Goal: Task Accomplishment & Management: Manage account settings

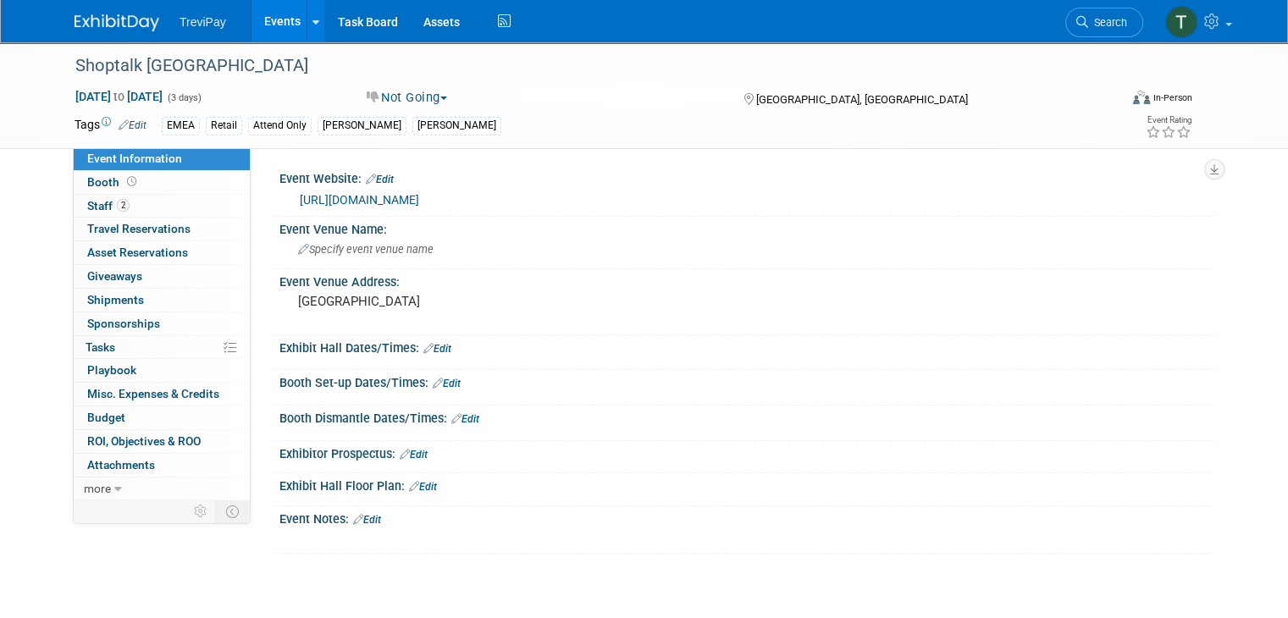
click at [252, 12] on link "Events" at bounding box center [283, 21] width 62 height 42
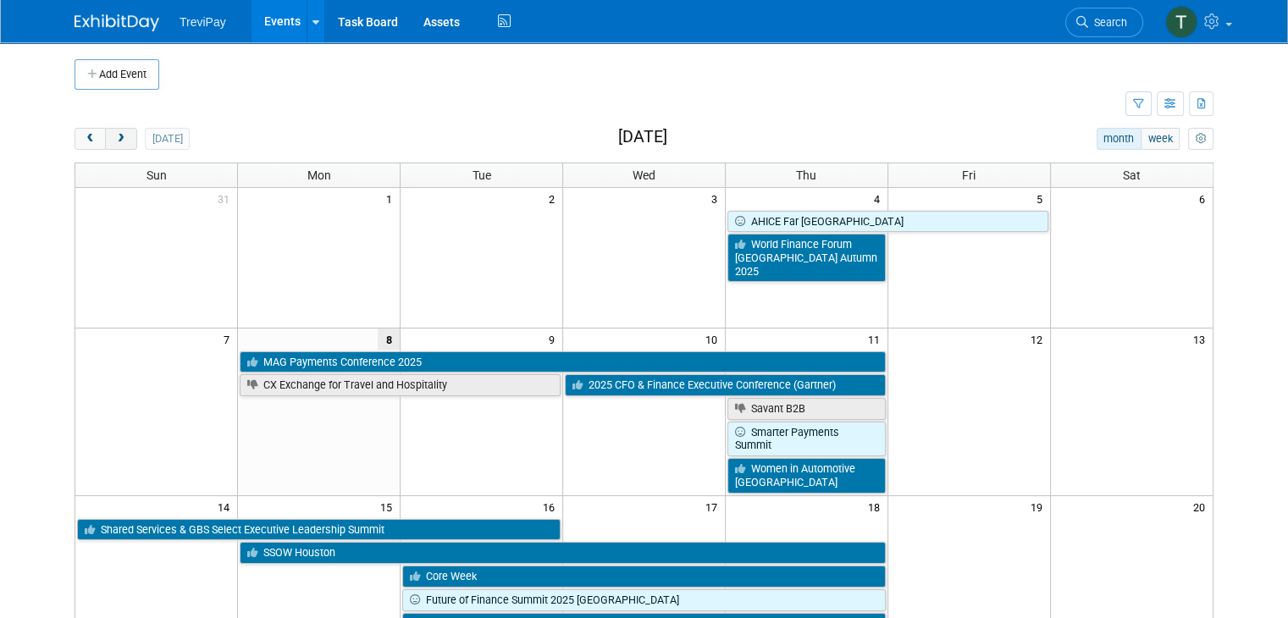
click at [114, 135] on span "next" at bounding box center [120, 139] width 13 height 11
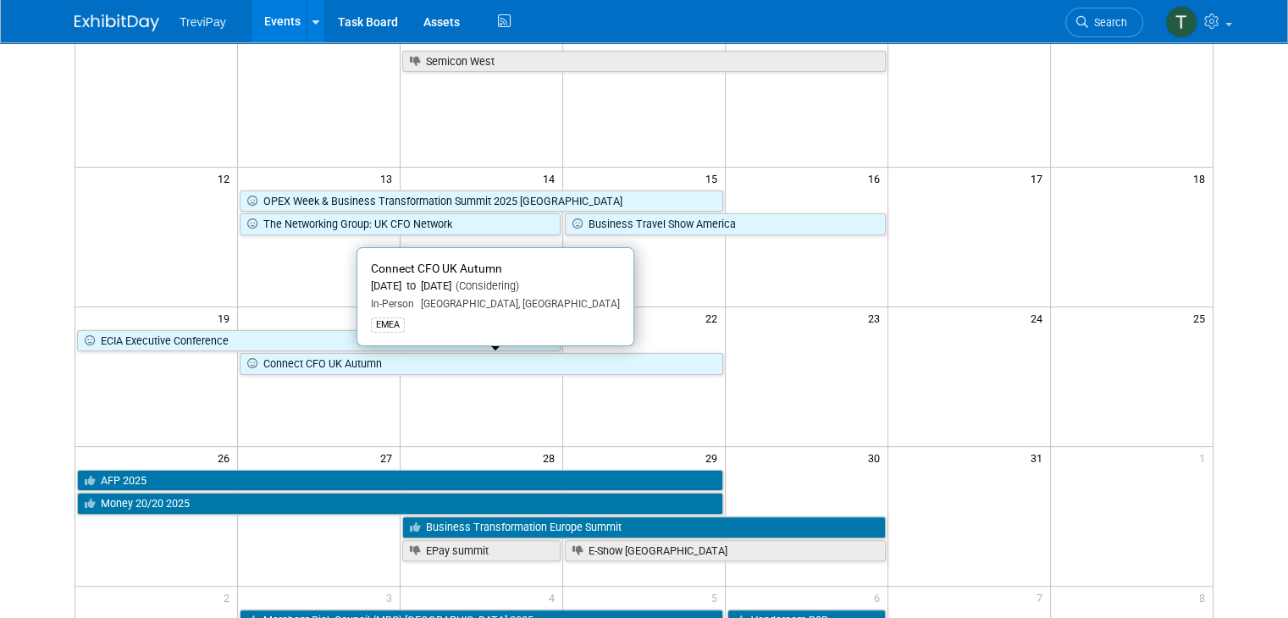
scroll to position [301, 0]
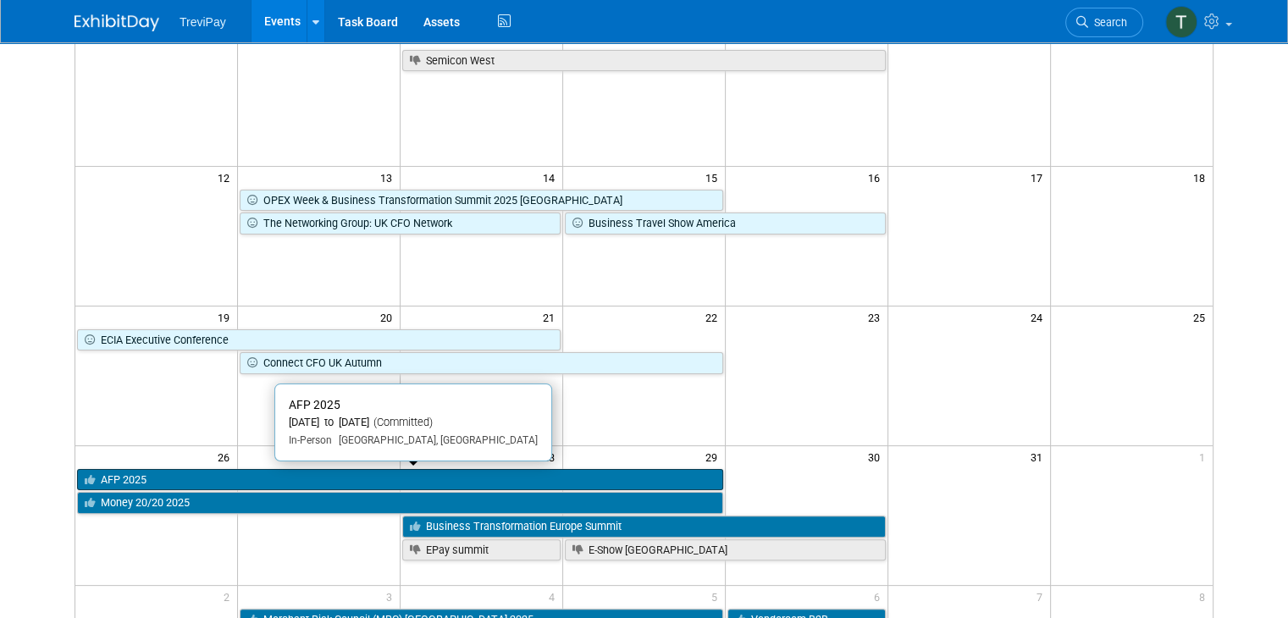
click at [246, 472] on link "AFP 2025" at bounding box center [400, 480] width 646 height 22
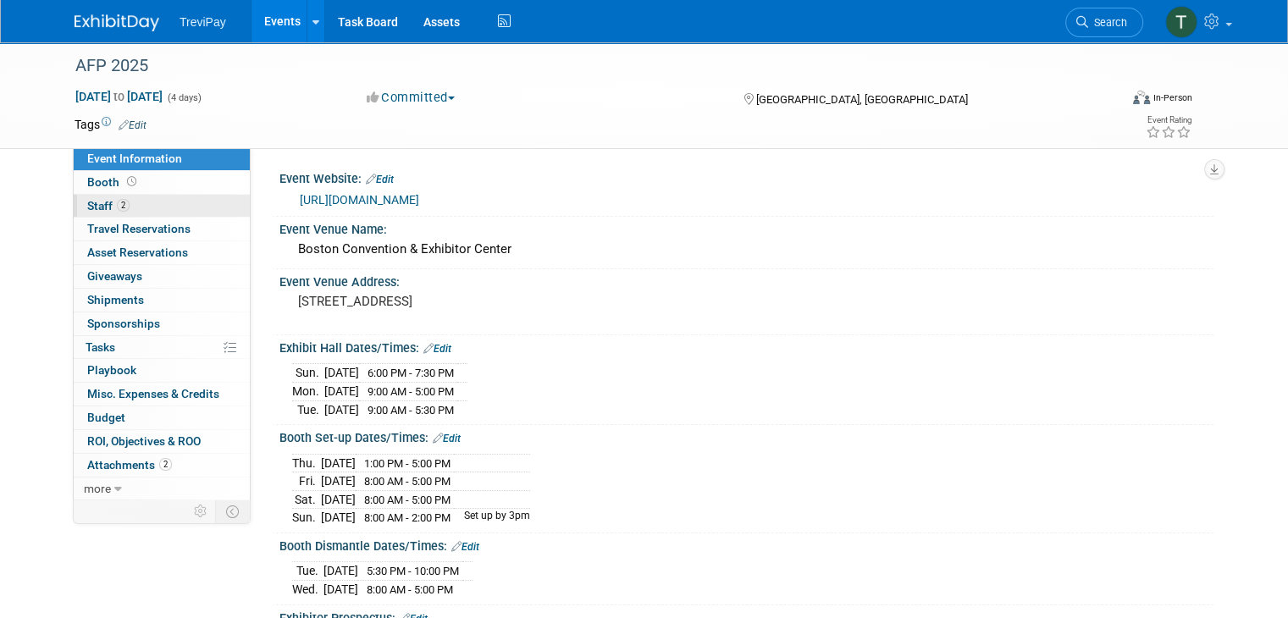
click at [117, 200] on span "2" at bounding box center [123, 205] width 13 height 13
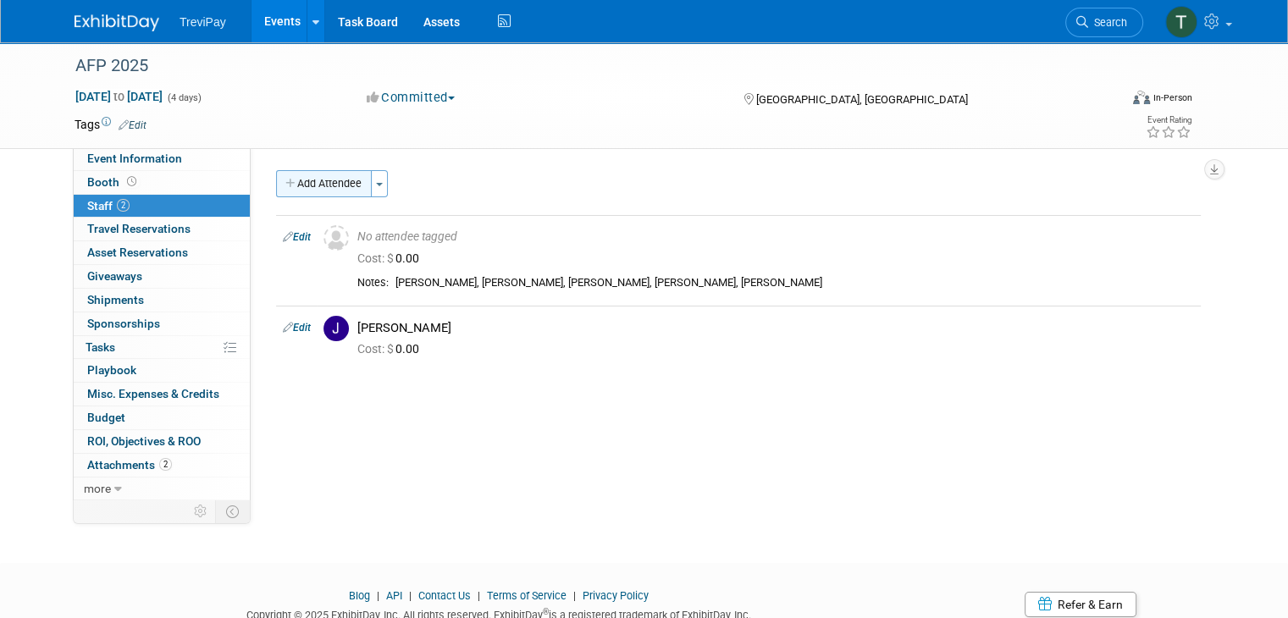
click at [288, 192] on button "Add Attendee" at bounding box center [324, 183] width 96 height 27
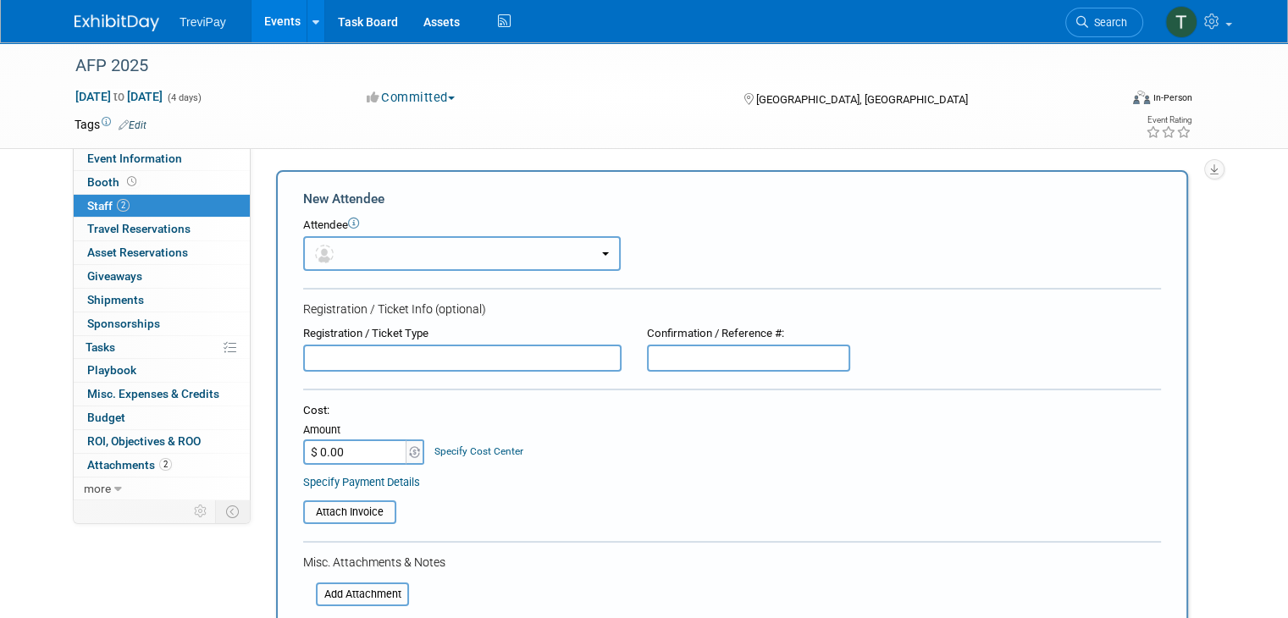
click at [359, 262] on button "button" at bounding box center [462, 253] width 318 height 35
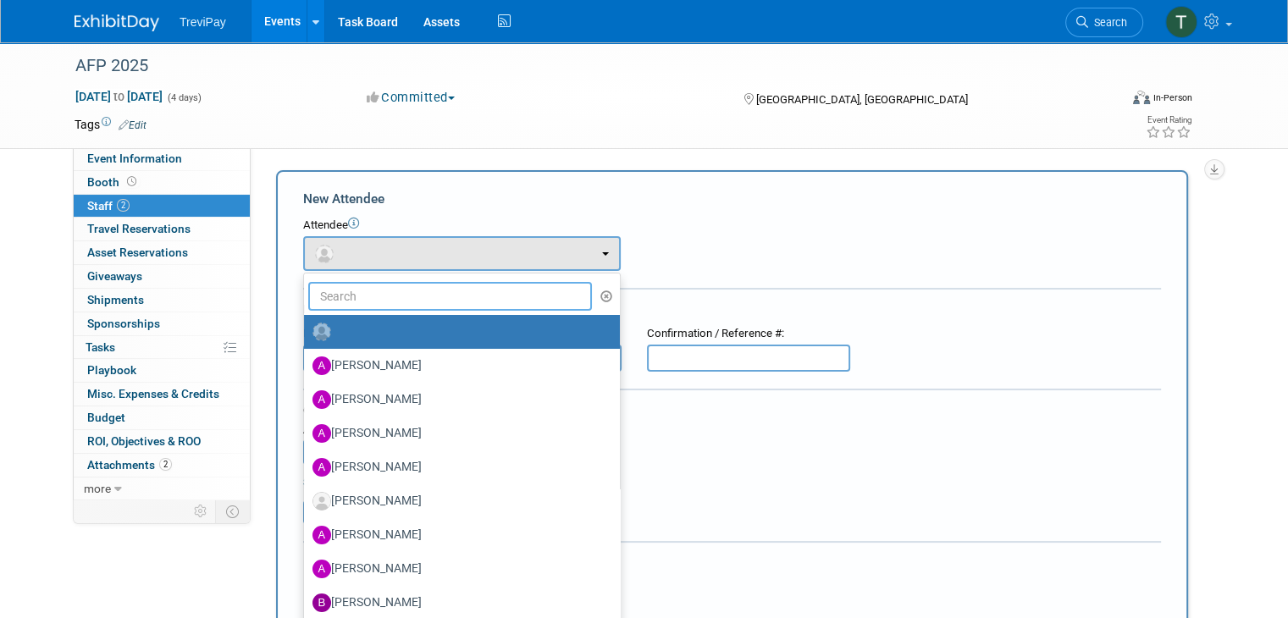
click at [484, 301] on input "text" at bounding box center [450, 296] width 284 height 29
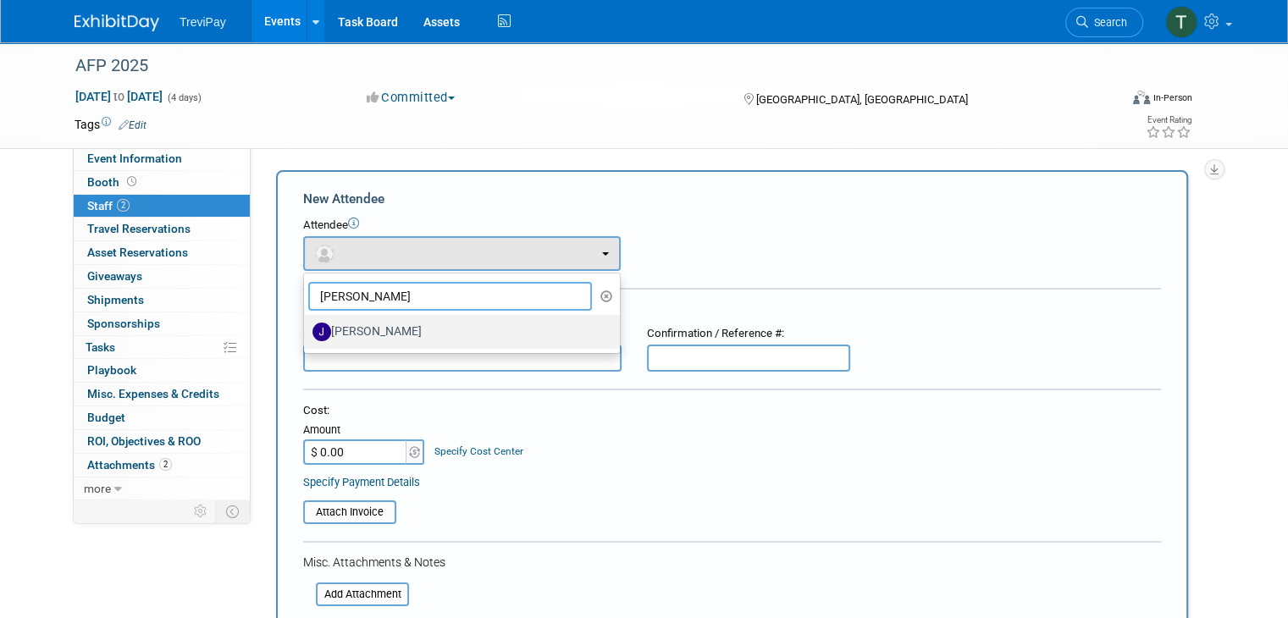
type input "jim"
click at [410, 339] on label "Jim Salerno" at bounding box center [457, 331] width 290 height 27
click at [307, 335] on input "Jim Salerno" at bounding box center [301, 329] width 11 height 11
select select "30d4d7af-91f6-45d4-abf2-c3a9d96a331a"
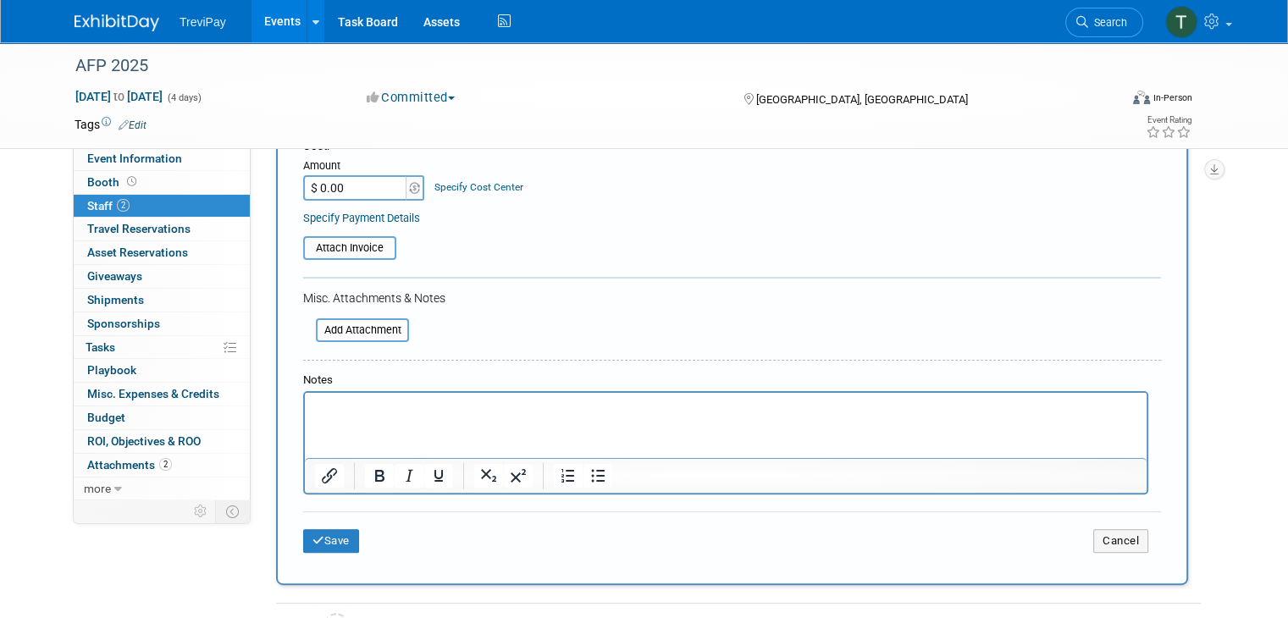
scroll to position [330, 0]
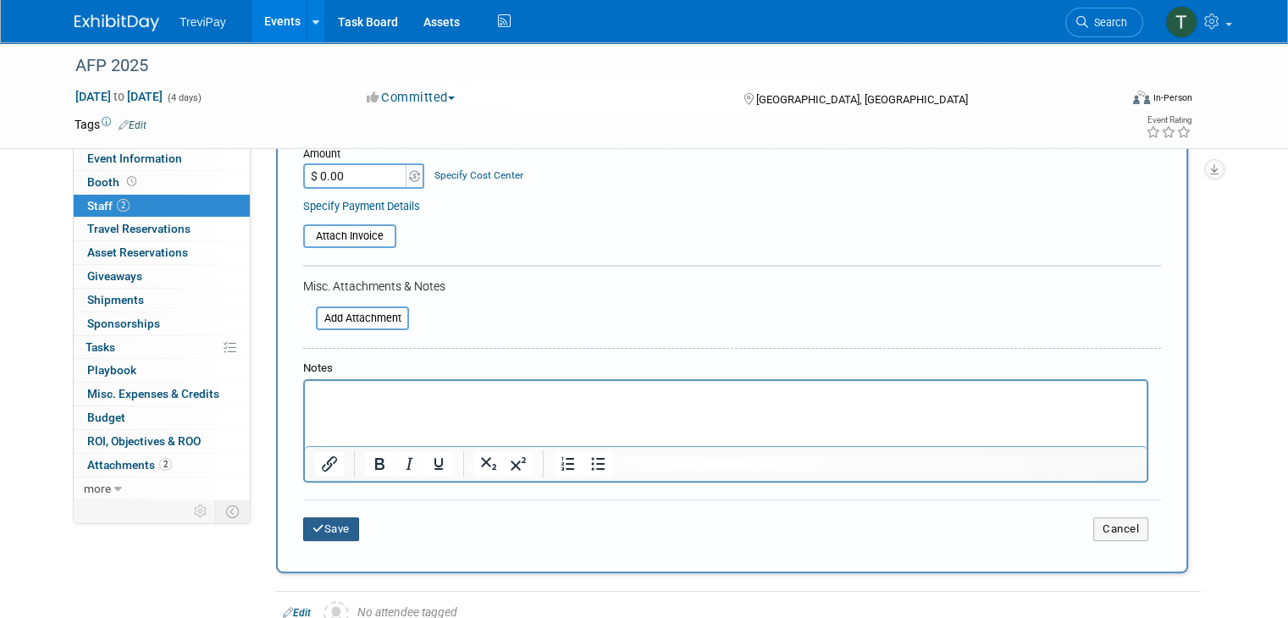
click at [312, 517] on button "Save" at bounding box center [331, 529] width 56 height 24
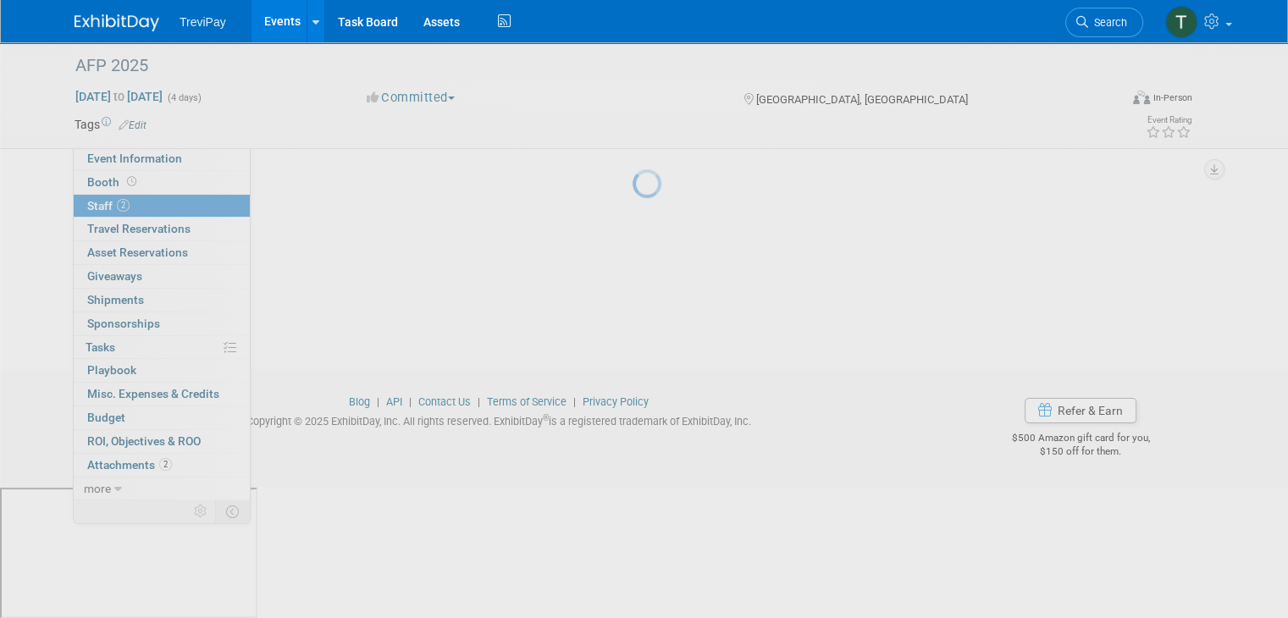
scroll to position [64, 0]
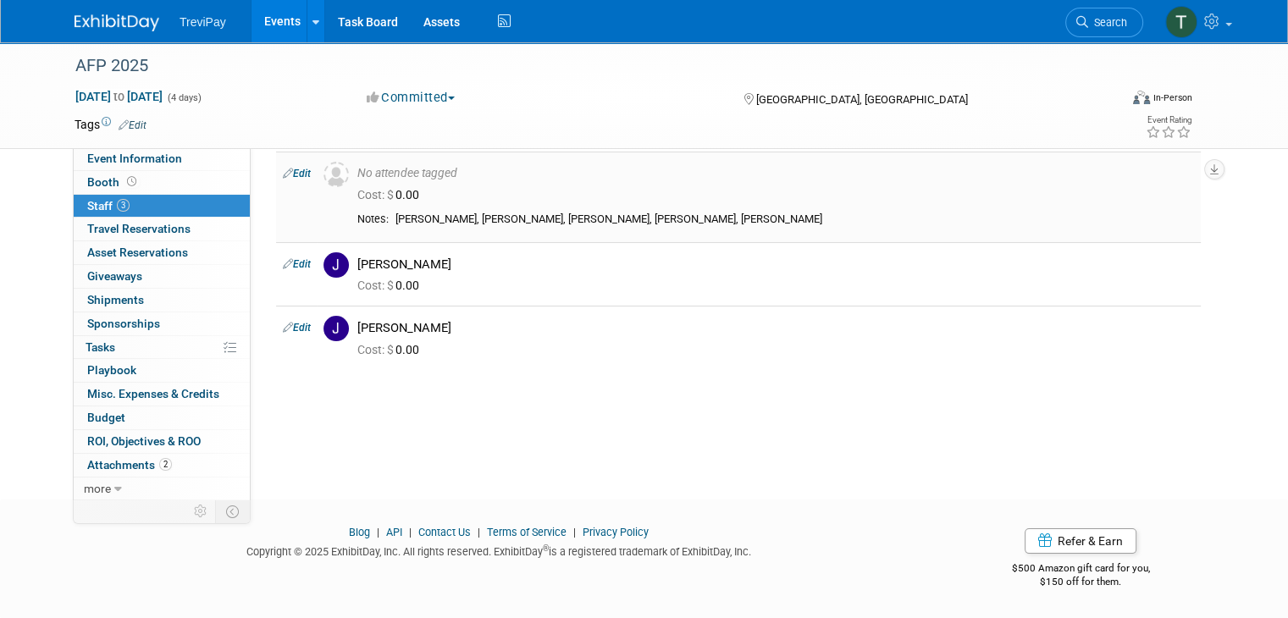
drag, startPoint x: 444, startPoint y: 218, endPoint x: 742, endPoint y: 221, distance: 298.1
click at [742, 221] on div "Andy Duong, Joel Campbell, Monica DeJesus, Julian Sjambar, Tom Colvin" at bounding box center [794, 220] width 799 height 14
